Goal: Information Seeking & Learning: Learn about a topic

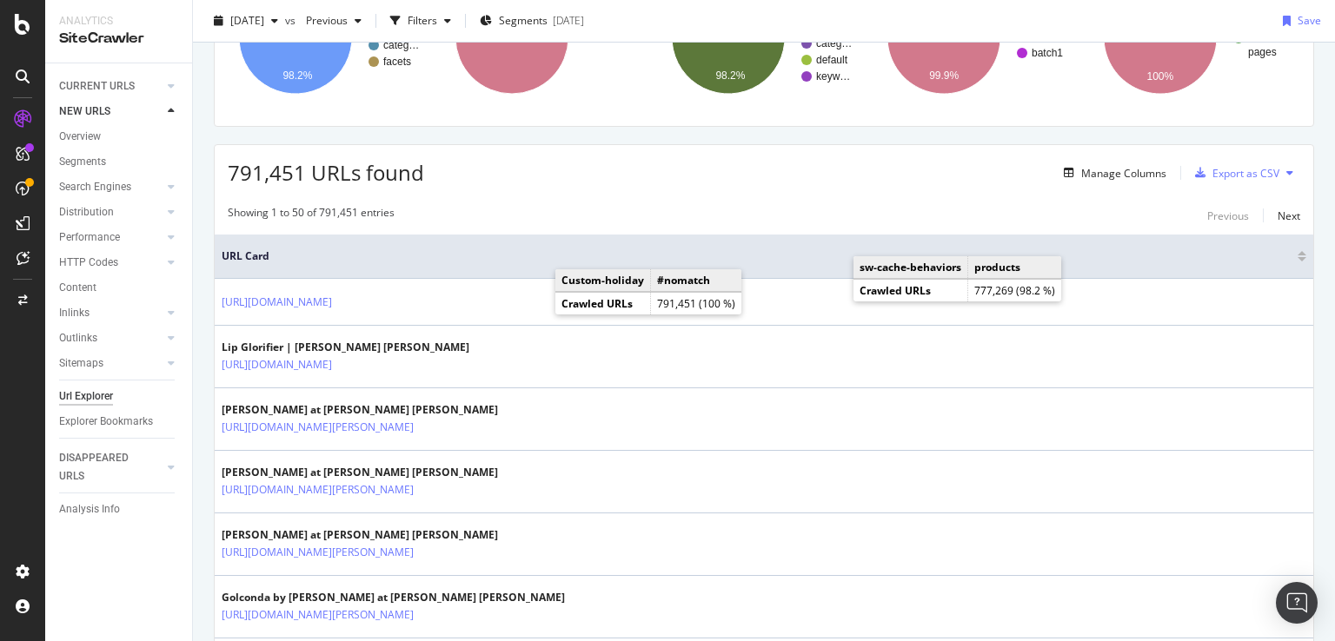
scroll to position [207, 0]
click at [1131, 174] on div "Manage Columns" at bounding box center [1123, 175] width 85 height 15
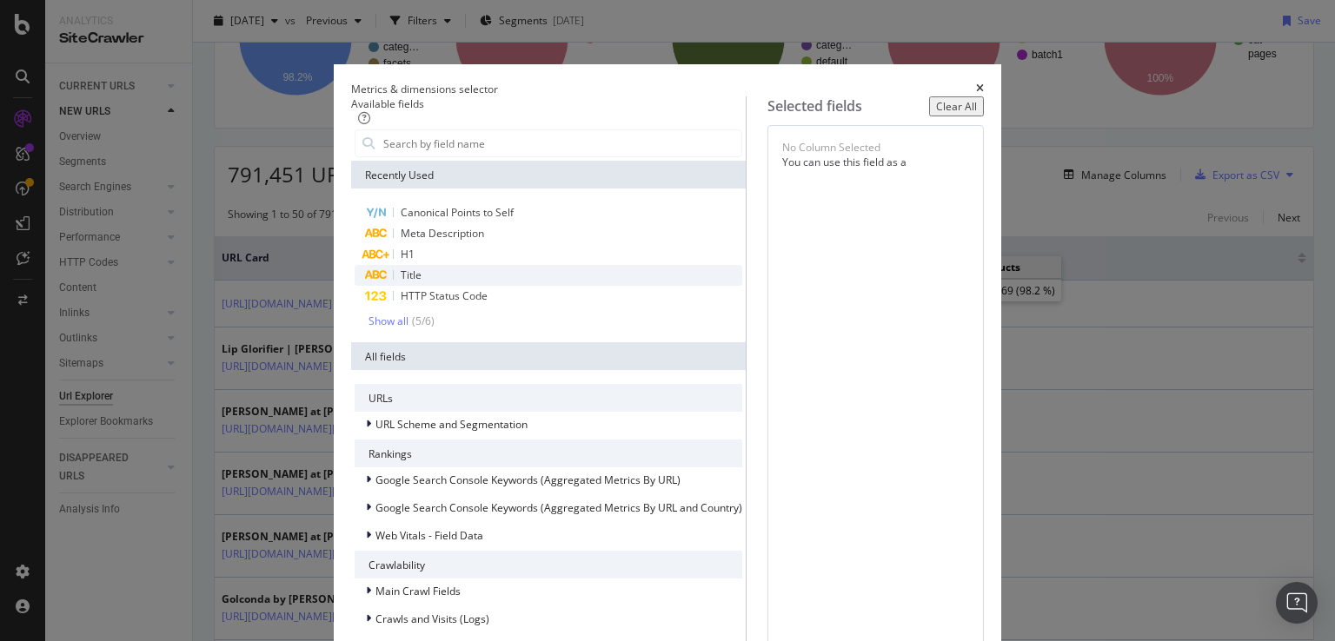
click at [435, 286] on div "Title" at bounding box center [549, 275] width 388 height 21
click at [435, 265] on div "H1" at bounding box center [549, 254] width 388 height 21
click at [368, 328] on div "Show all" at bounding box center [388, 321] width 40 height 12
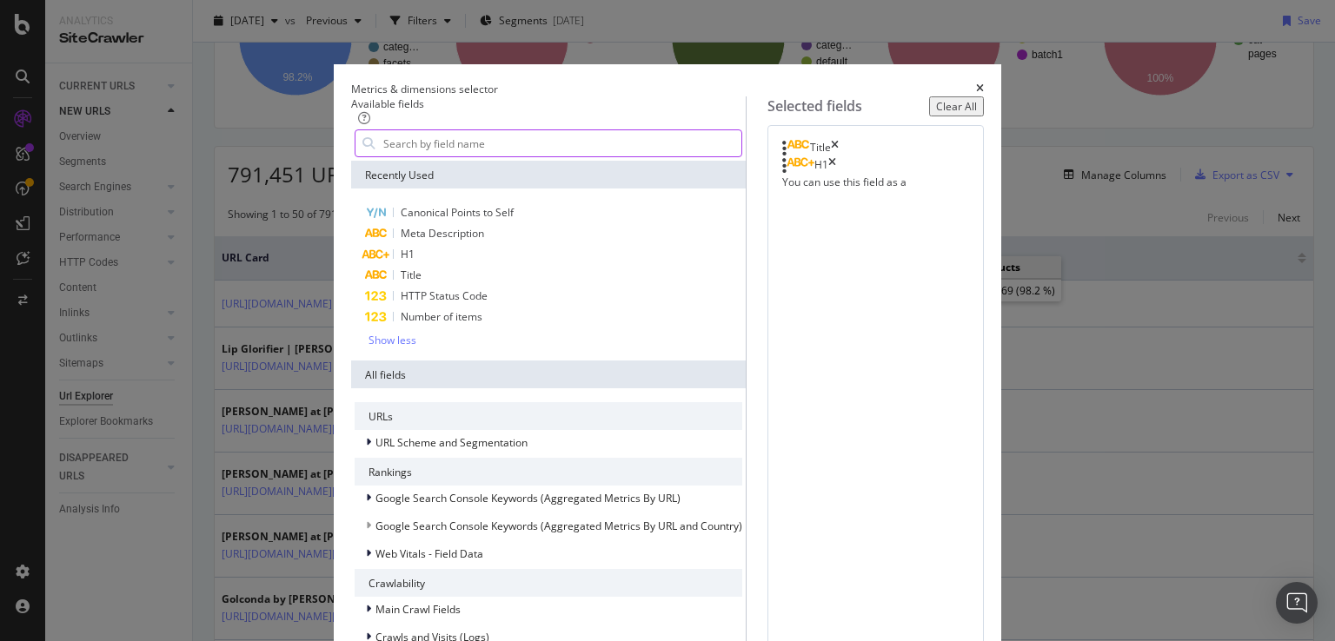
click at [456, 154] on input "modal" at bounding box center [562, 143] width 360 height 26
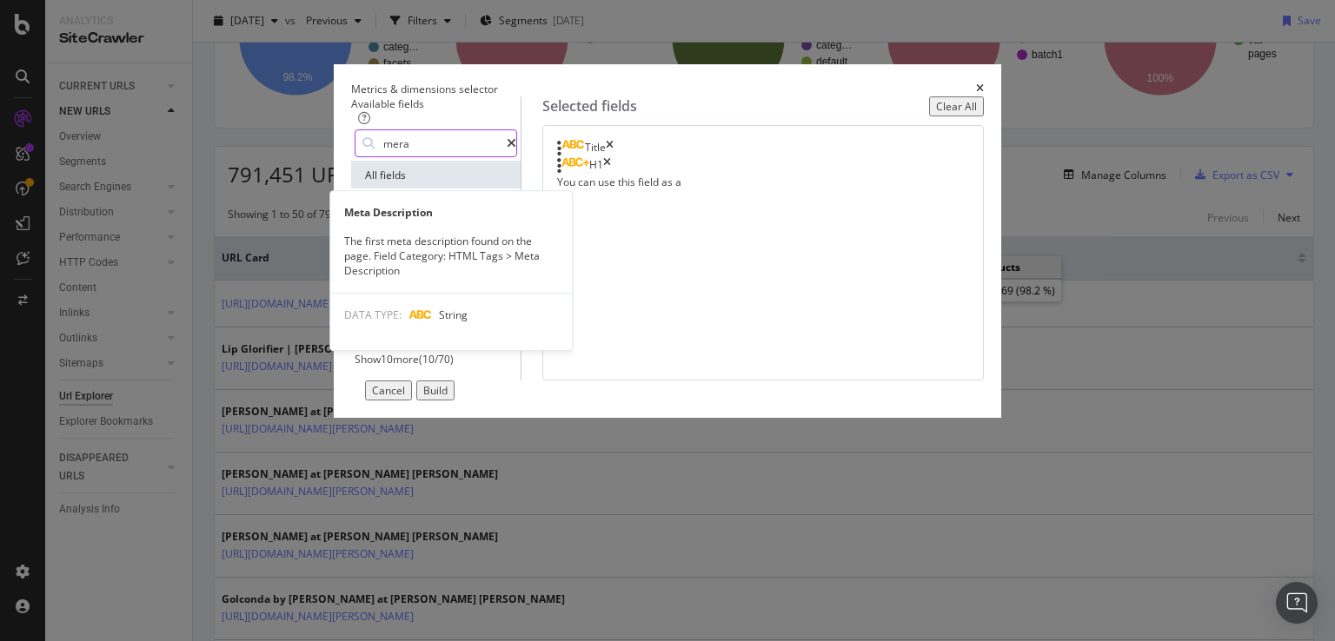
type input "mera"
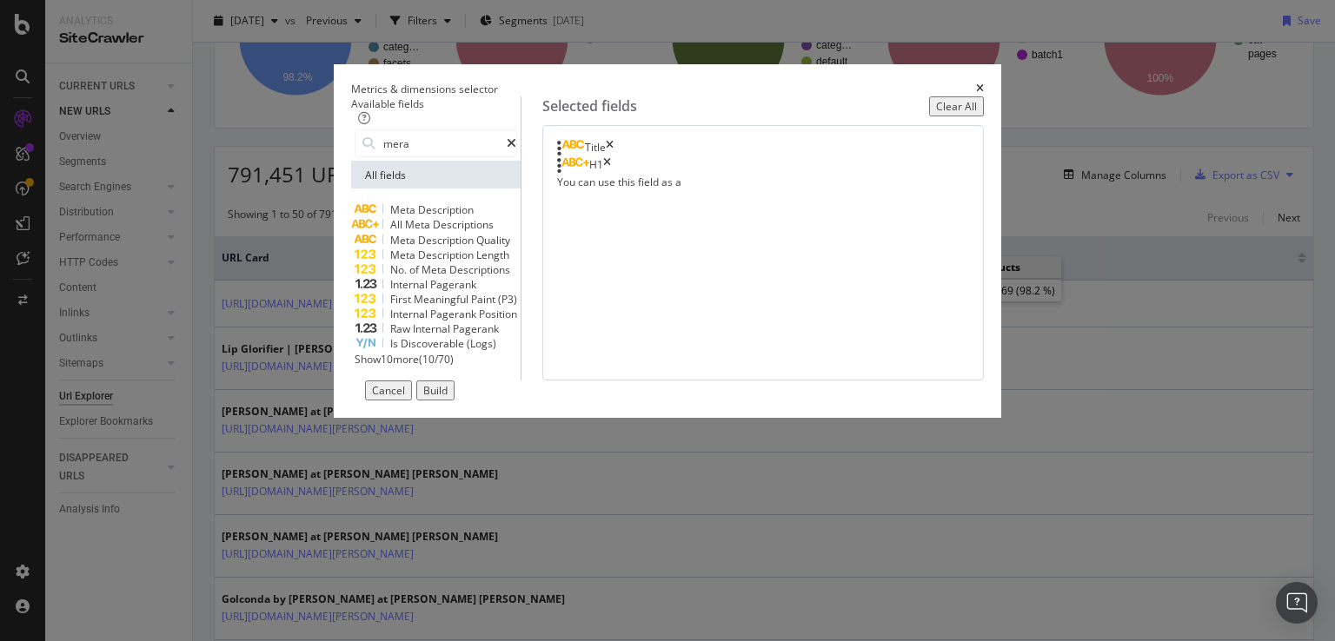
click at [452, 217] on div "Meta Description" at bounding box center [436, 209] width 163 height 15
click at [516, 149] on icon "modal" at bounding box center [512, 143] width 10 height 12
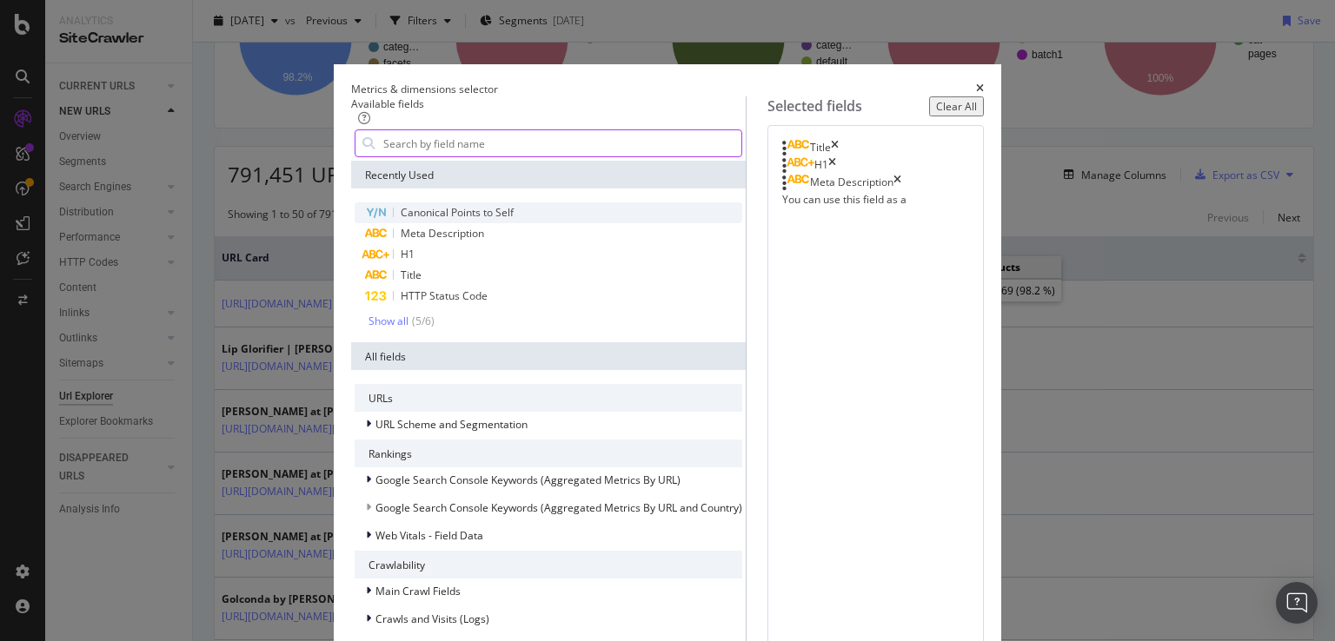
click at [454, 220] on span "Canonical Points to Self" at bounding box center [457, 212] width 113 height 15
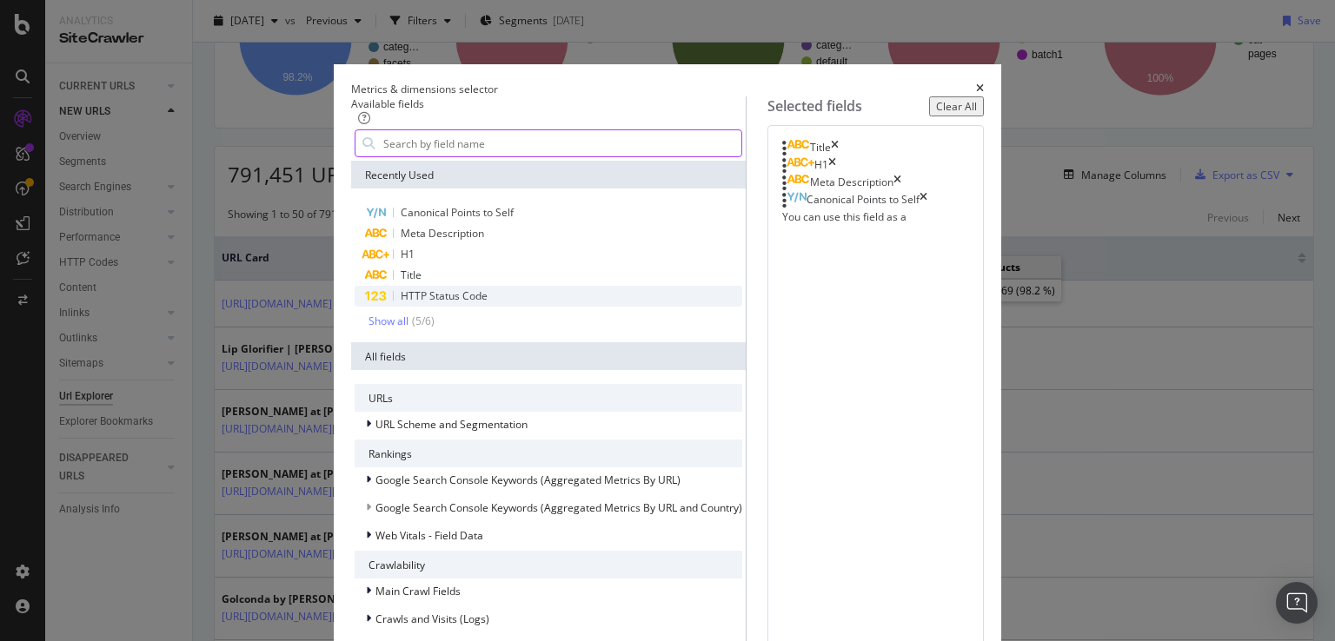
click at [414, 303] on span "HTTP Status Code" at bounding box center [444, 296] width 87 height 15
click at [474, 156] on input "modal" at bounding box center [562, 143] width 360 height 26
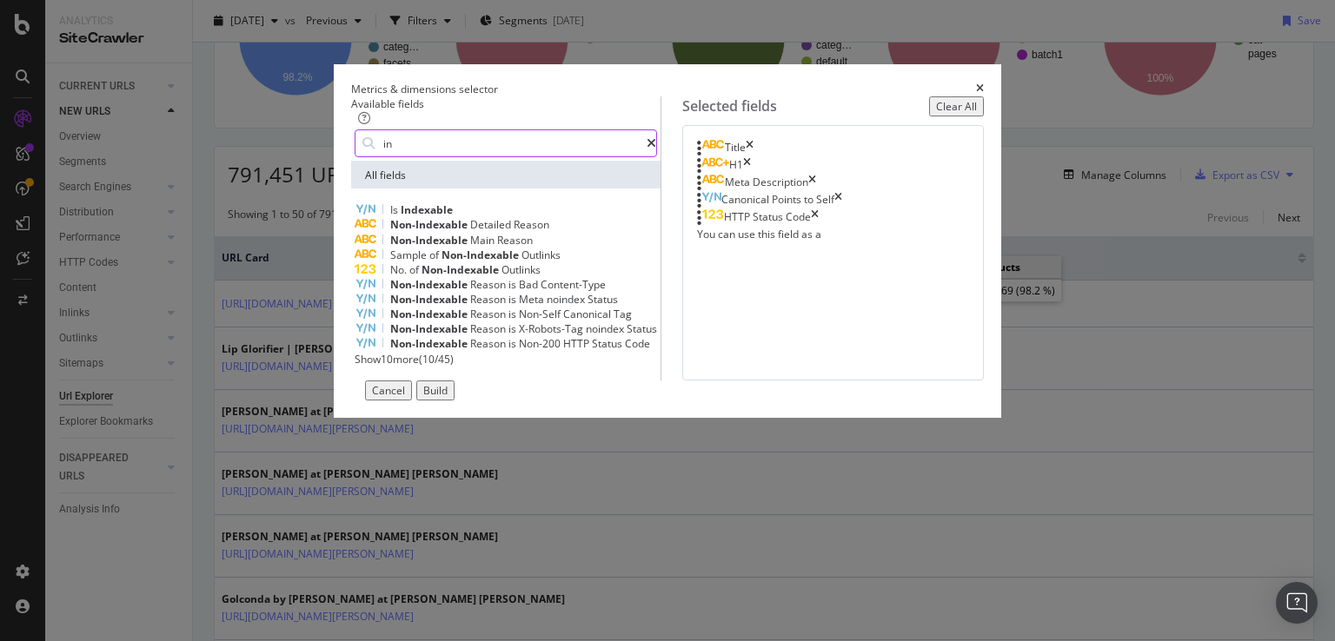
type input "i"
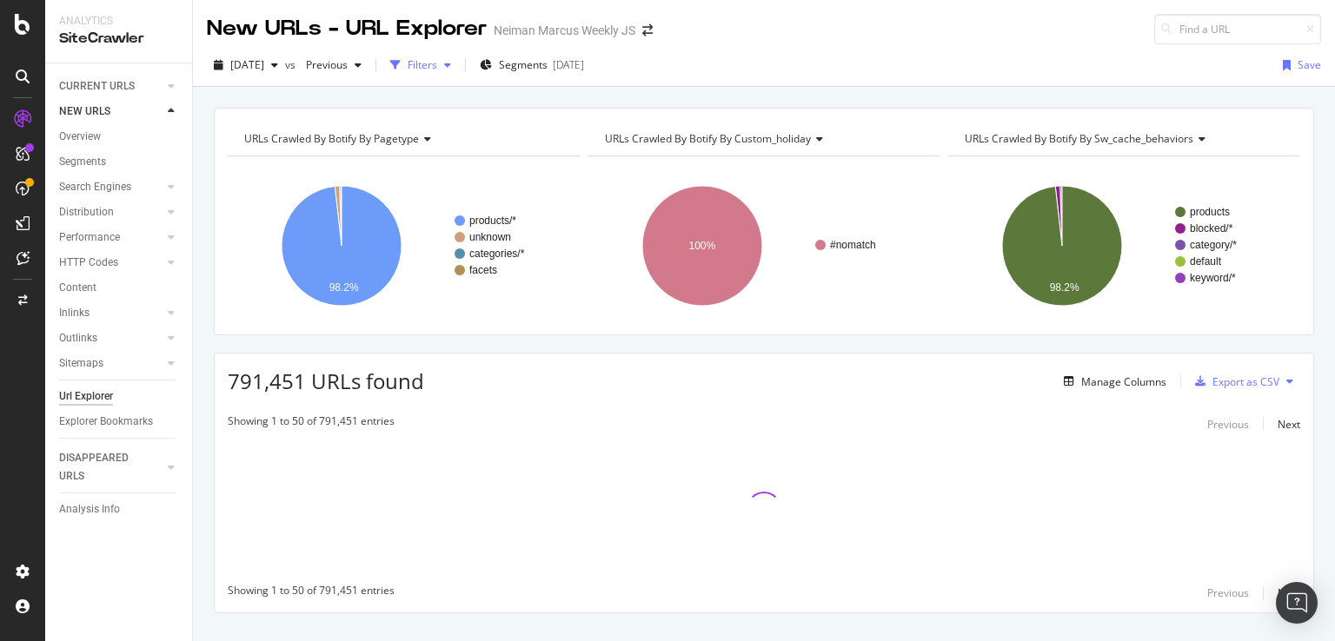
click at [437, 67] on div "Filters" at bounding box center [423, 64] width 30 height 15
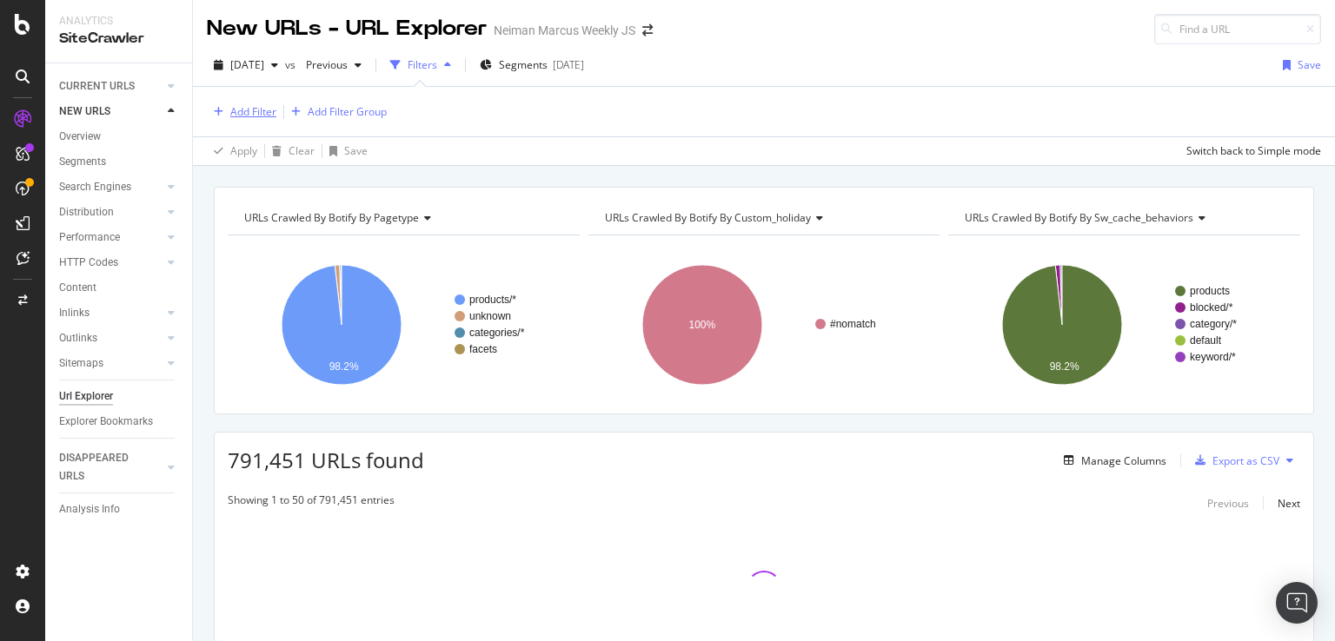
click at [258, 116] on div "Add Filter" at bounding box center [253, 111] width 46 height 15
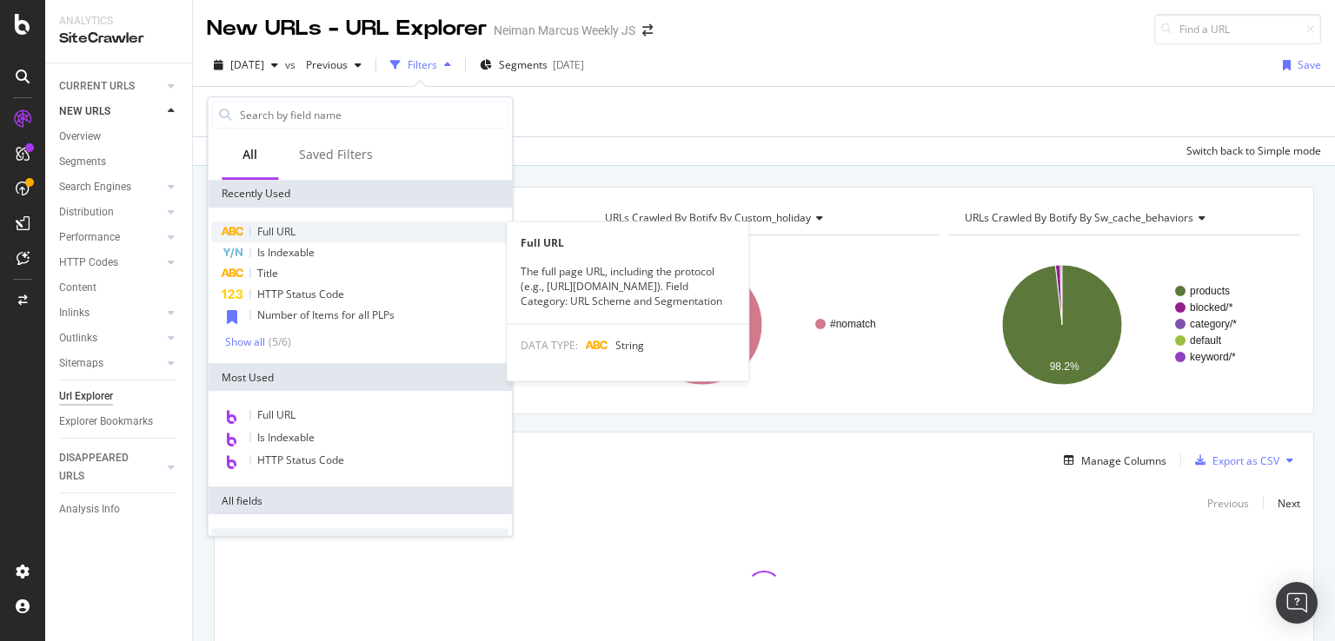
click at [299, 234] on div "Full URL" at bounding box center [359, 232] width 297 height 21
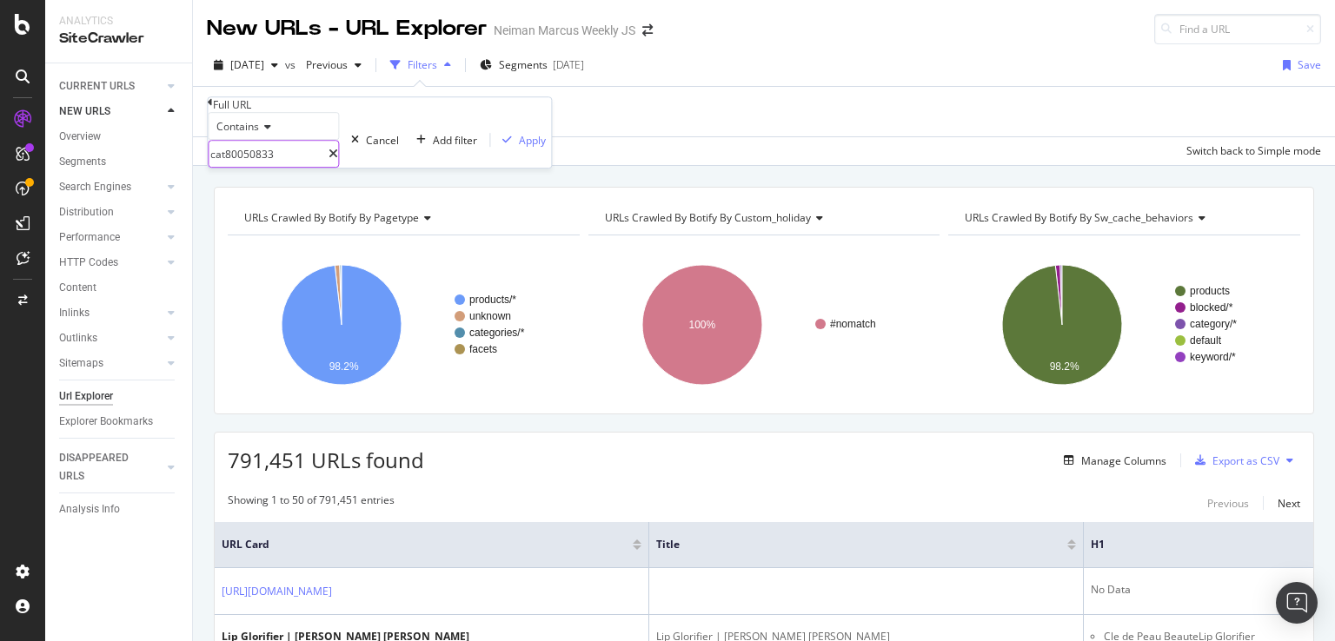
click at [306, 167] on input "cat80050833" at bounding box center [269, 154] width 120 height 26
type input "/c/"
click at [519, 148] on div "Apply" at bounding box center [532, 140] width 27 height 15
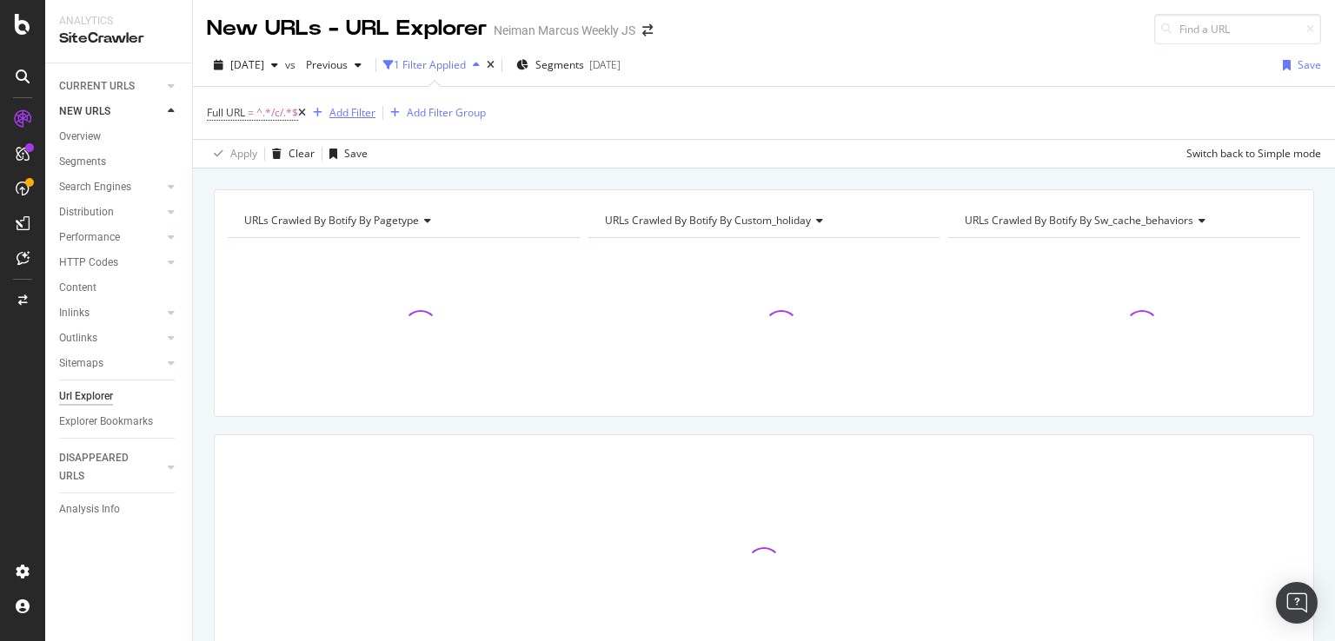
click at [366, 109] on div "Add Filter" at bounding box center [352, 112] width 46 height 15
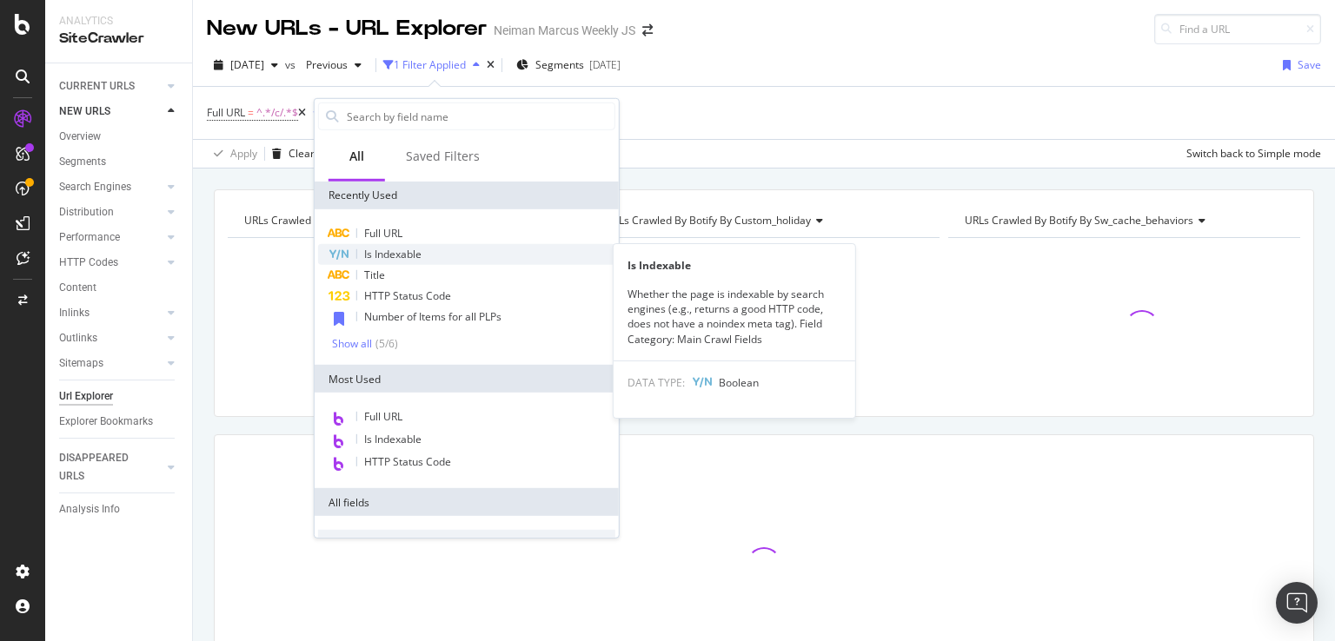
click at [382, 257] on span "Is Indexable" at bounding box center [392, 254] width 57 height 15
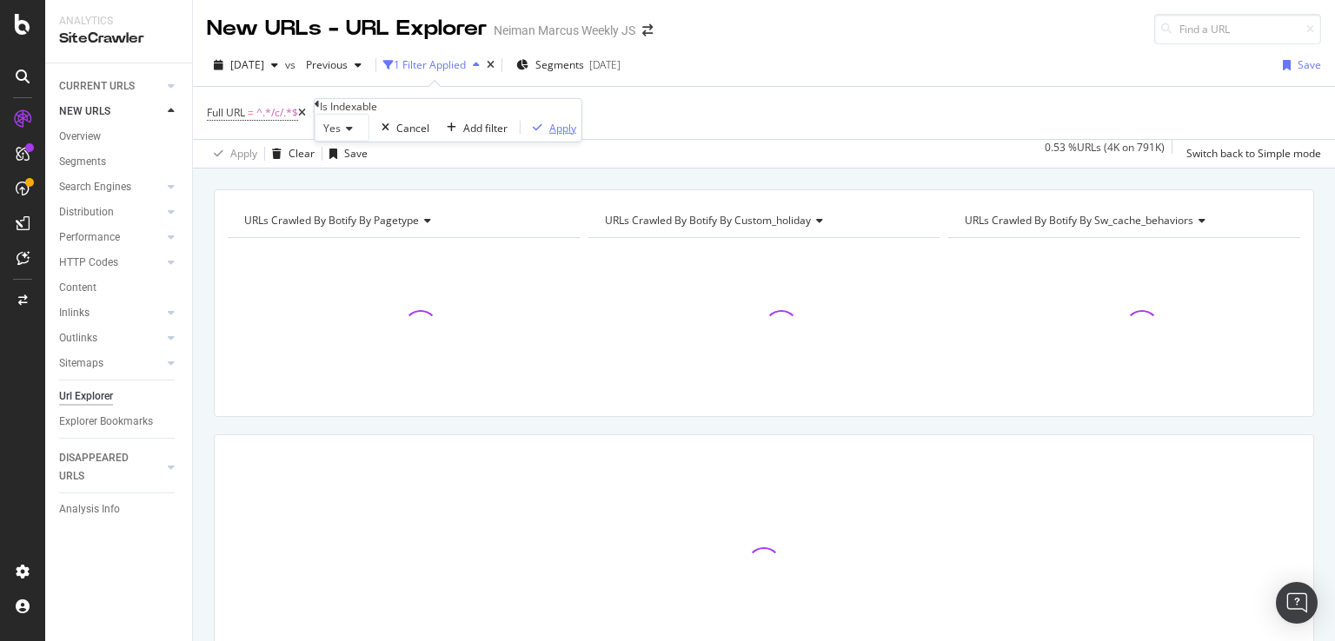
click at [549, 135] on div "Apply" at bounding box center [562, 127] width 27 height 15
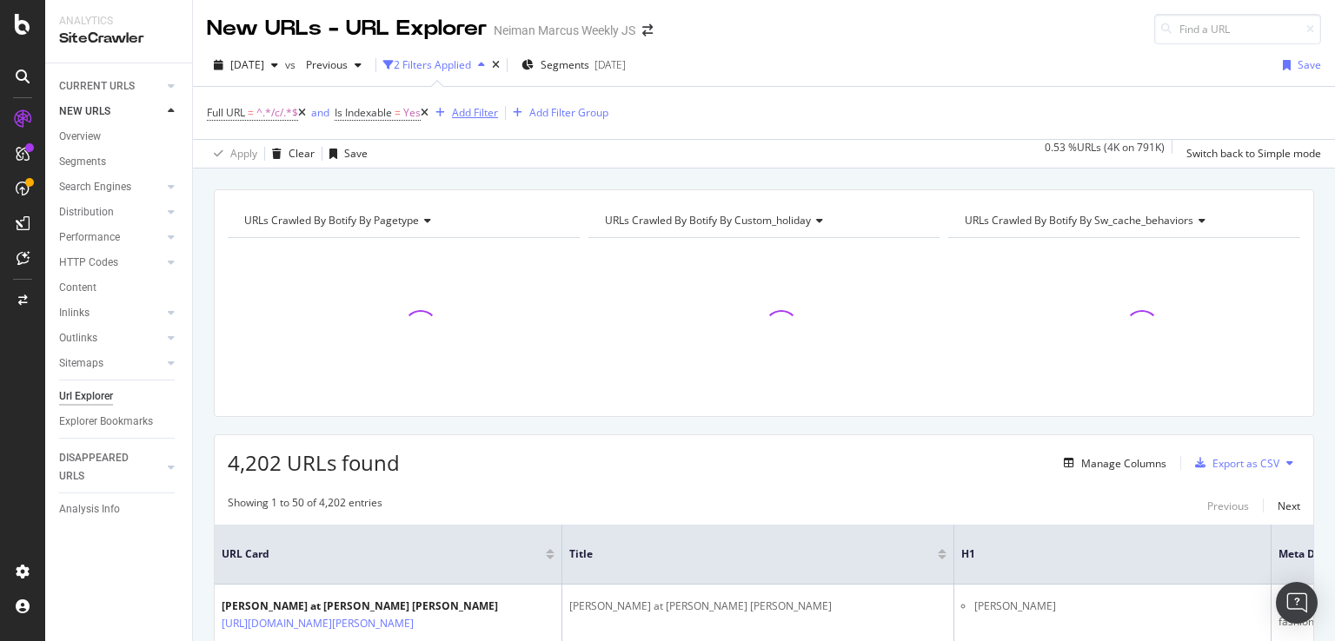
click at [491, 115] on div "Add Filter" at bounding box center [475, 112] width 46 height 15
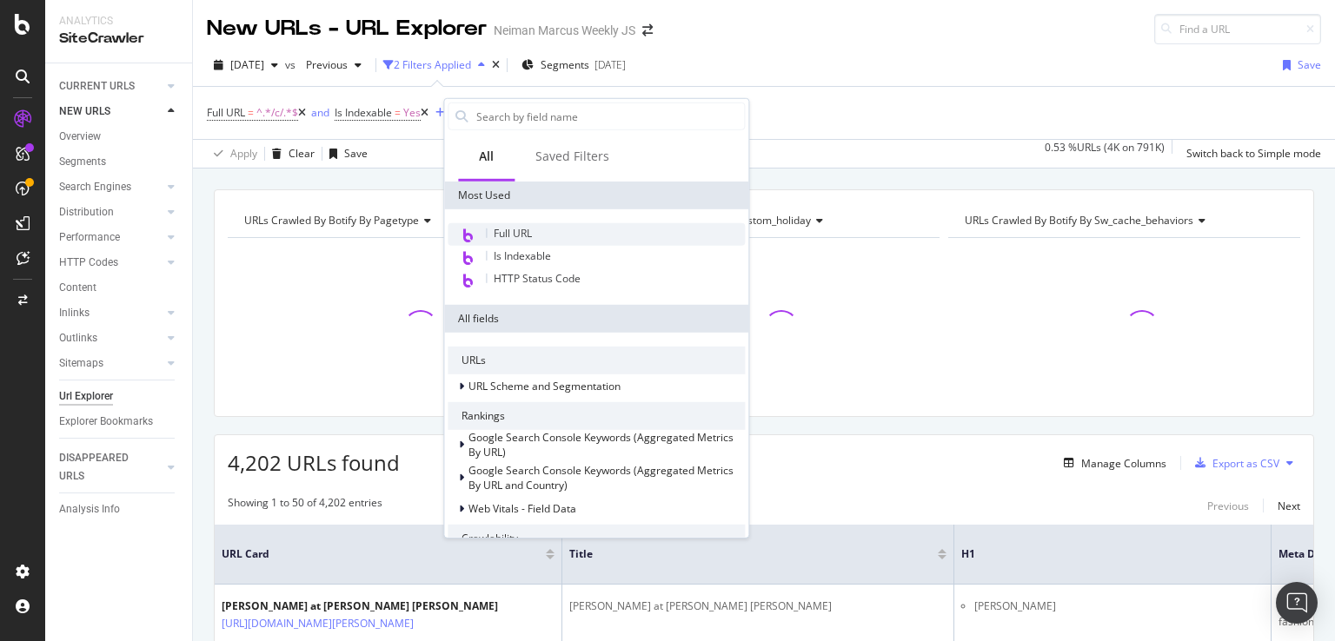
click at [514, 234] on span "Full URL" at bounding box center [513, 233] width 38 height 15
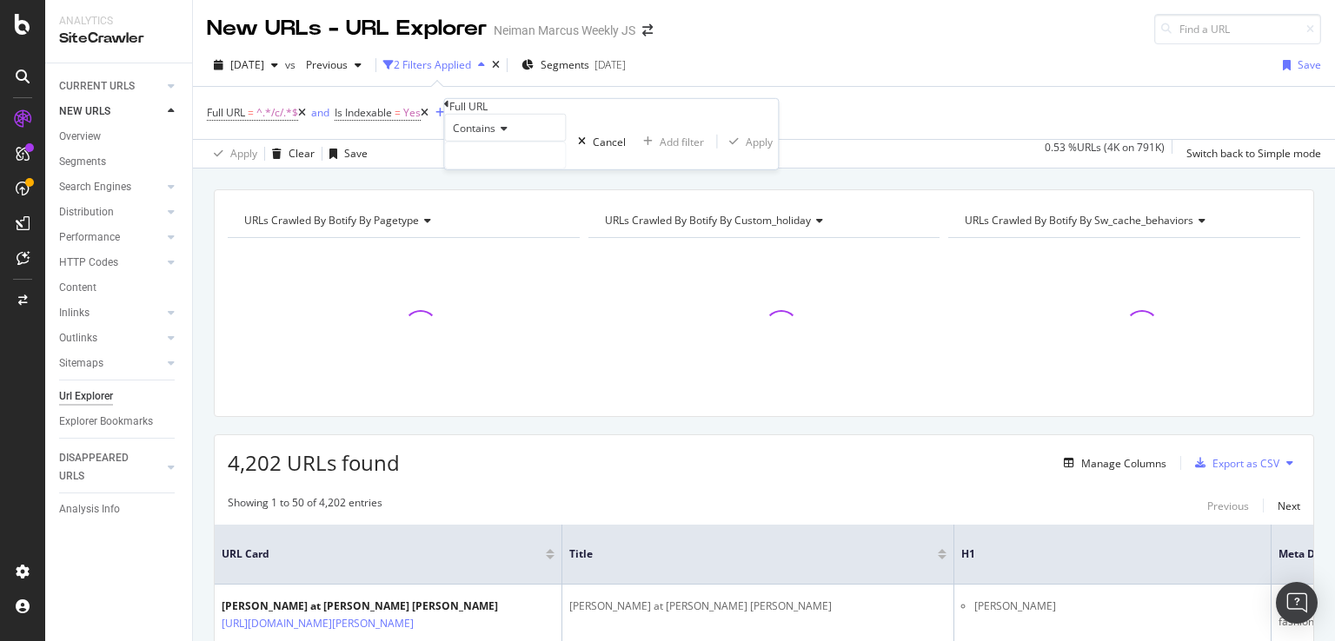
click at [506, 134] on icon at bounding box center [501, 128] width 12 height 10
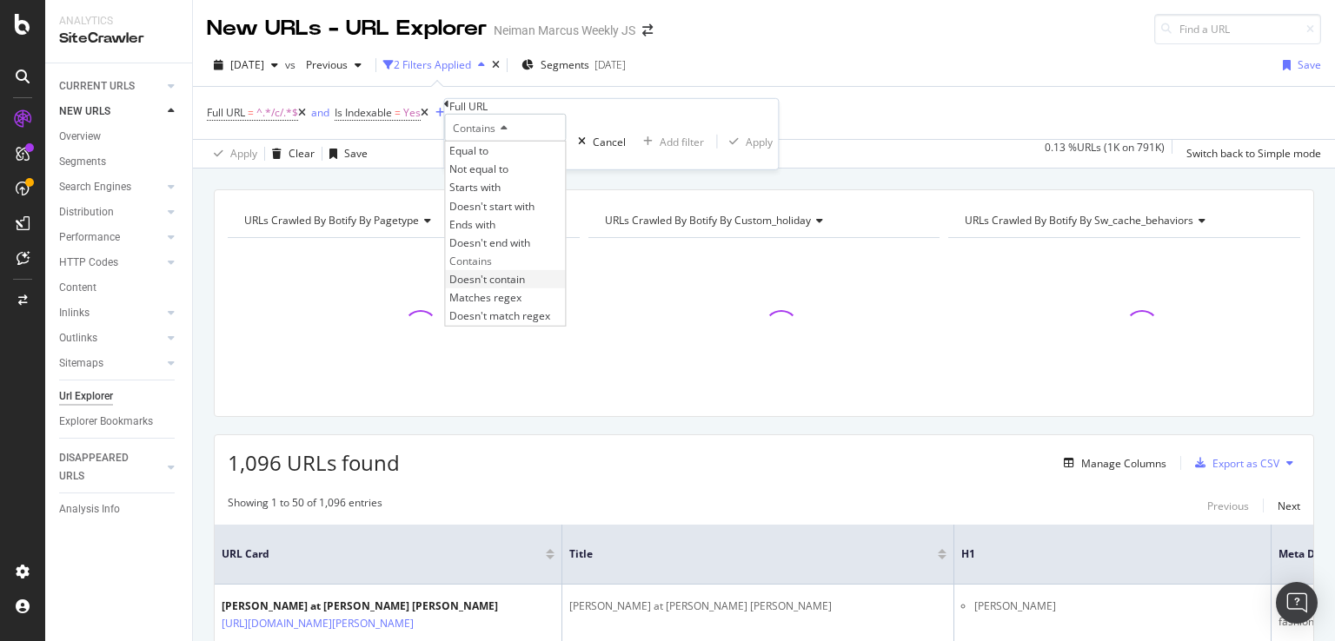
click at [532, 289] on div "Doesn't contain" at bounding box center [505, 279] width 120 height 18
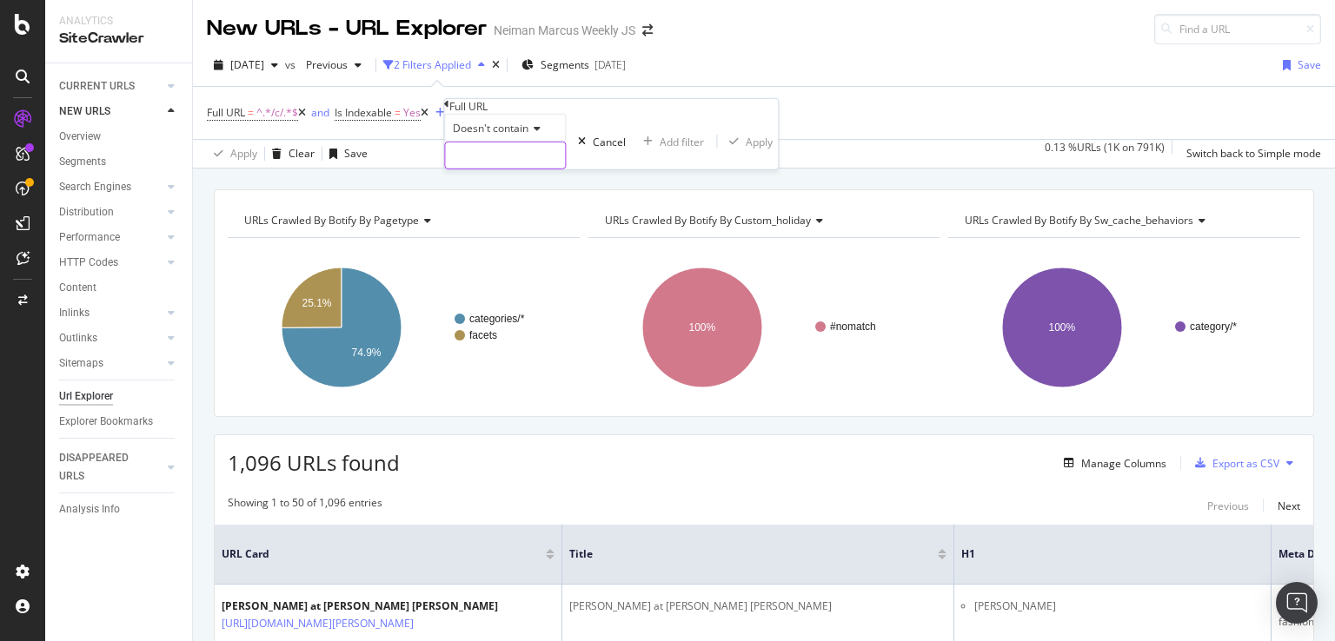
click at [553, 169] on input "text" at bounding box center [505, 156] width 120 height 26
type input "?"
click at [755, 149] on div "Apply" at bounding box center [768, 141] width 27 height 15
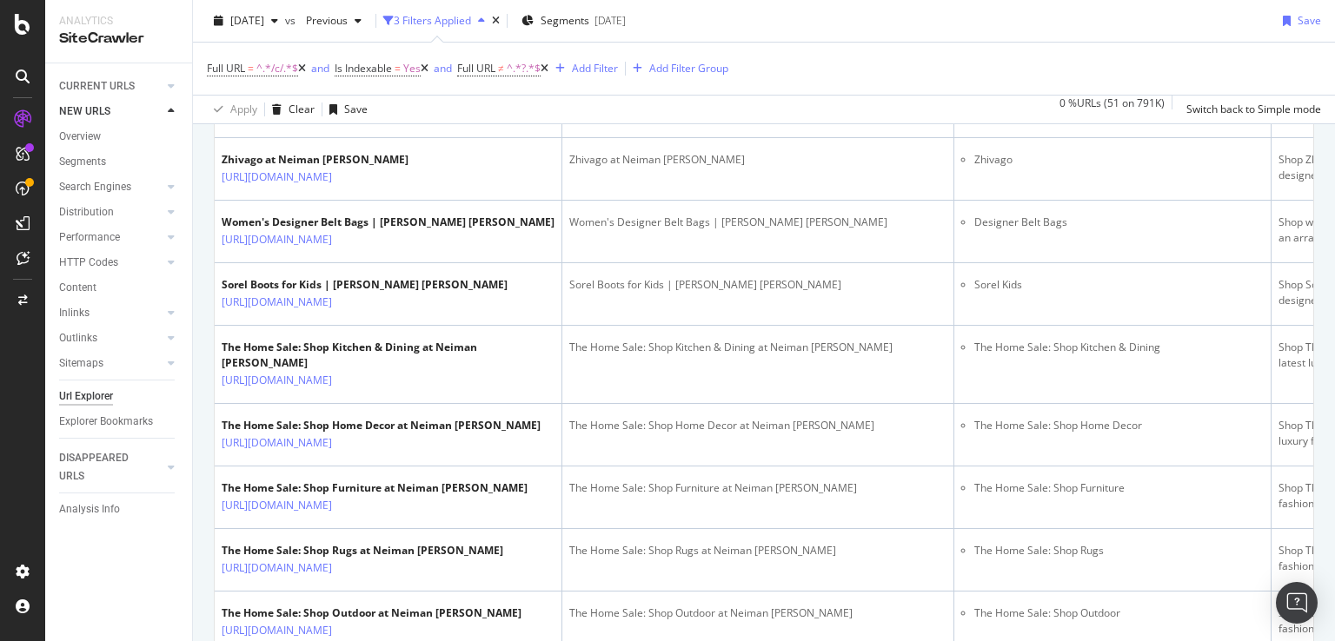
scroll to position [959, 0]
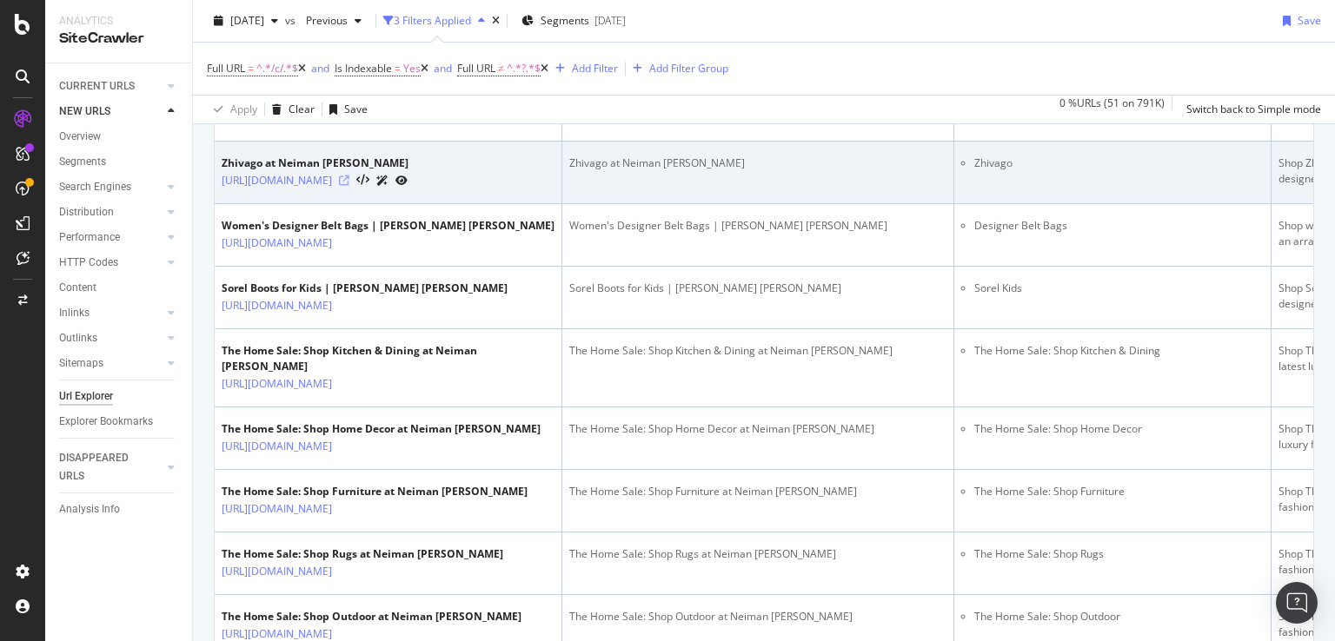
click at [349, 186] on icon at bounding box center [344, 181] width 10 height 10
